Goal: Transaction & Acquisition: Book appointment/travel/reservation

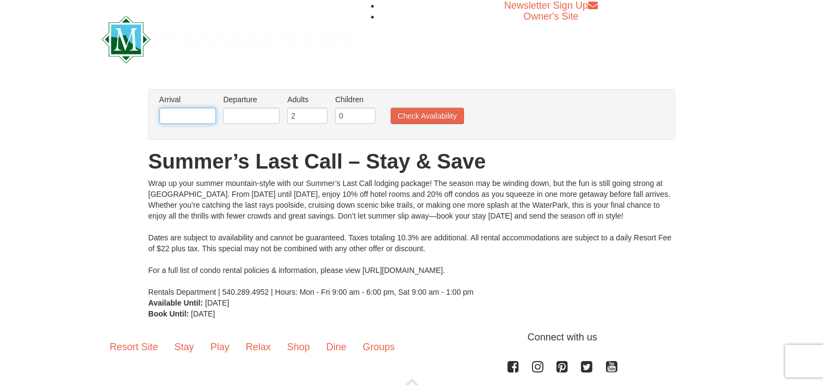
click at [182, 122] on input "text" at bounding box center [187, 116] width 57 height 16
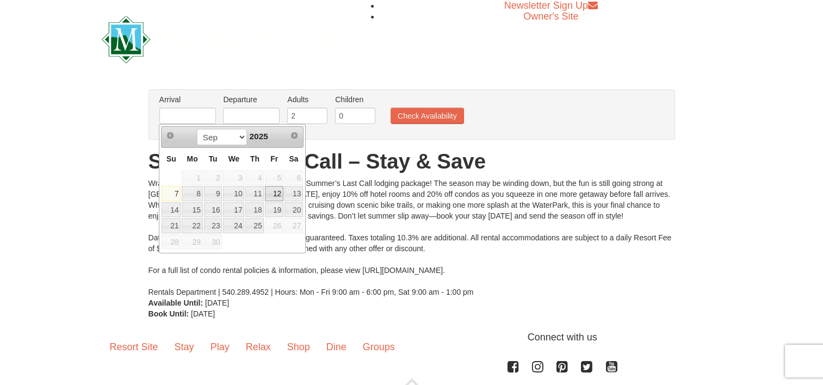
click at [275, 191] on link "12" at bounding box center [274, 193] width 18 height 15
type input "[DATE]"
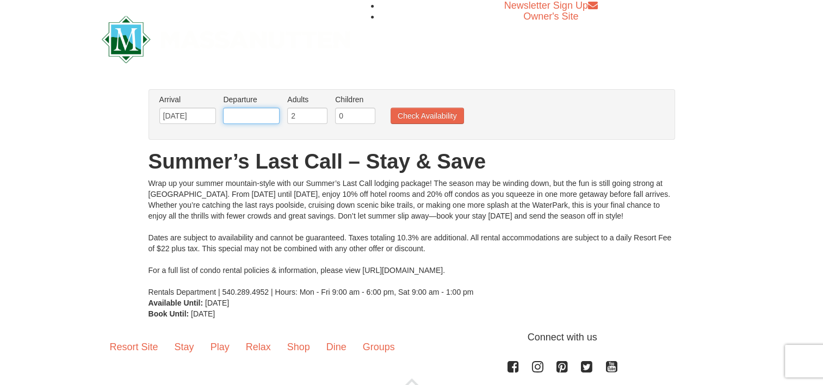
click at [261, 117] on input "text" at bounding box center [251, 116] width 57 height 16
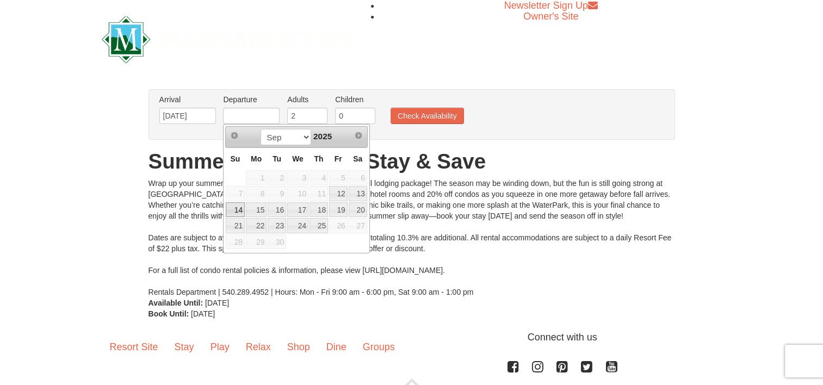
click at [237, 208] on link "14" at bounding box center [235, 209] width 19 height 15
type input "[DATE]"
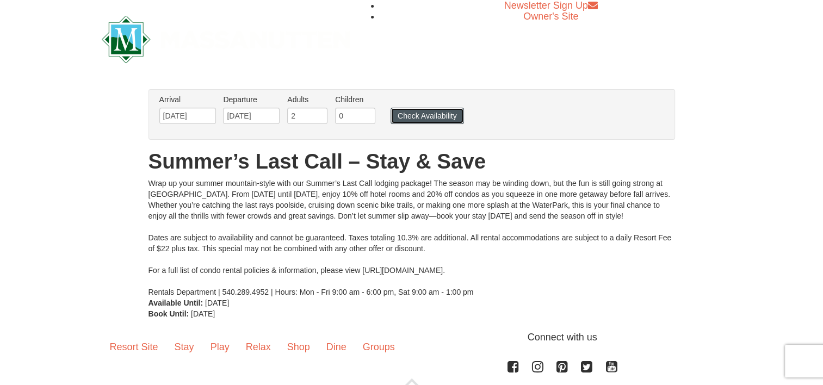
click at [426, 119] on button "Check Availability" at bounding box center [427, 116] width 73 height 16
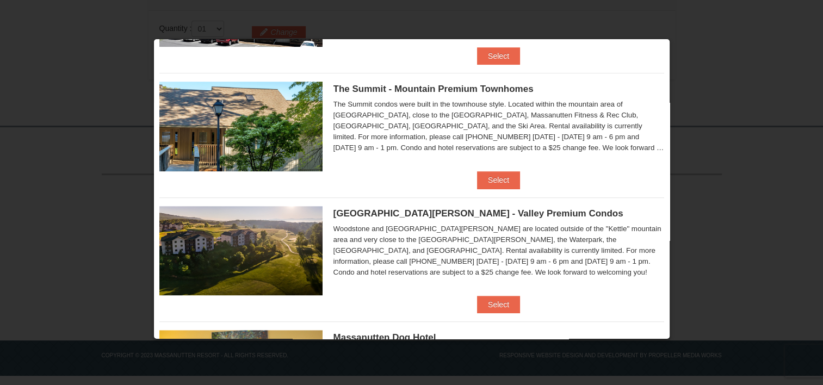
scroll to position [435, 0]
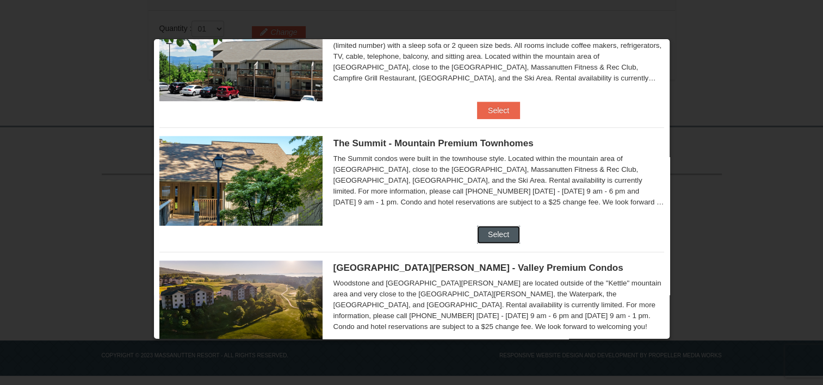
click at [494, 235] on button "Select" at bounding box center [498, 234] width 43 height 17
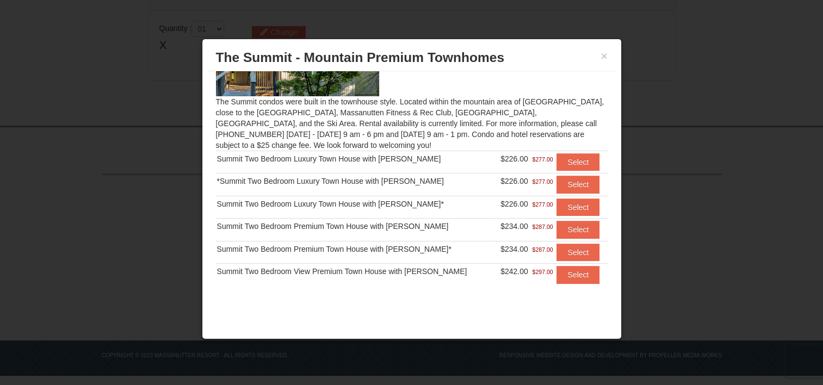
scroll to position [0, 0]
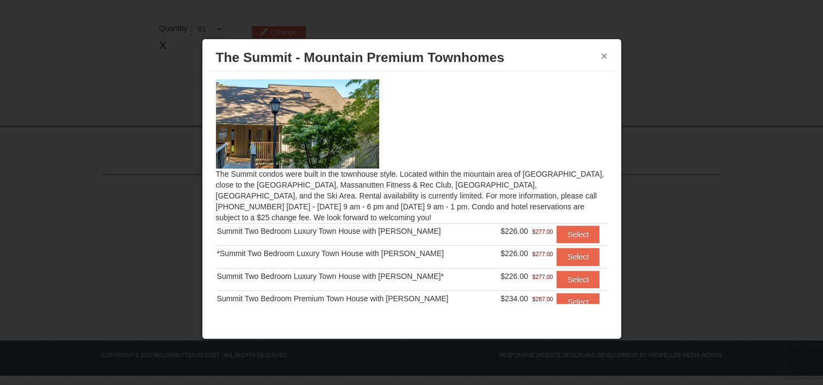
click at [603, 55] on button "×" at bounding box center [604, 56] width 7 height 11
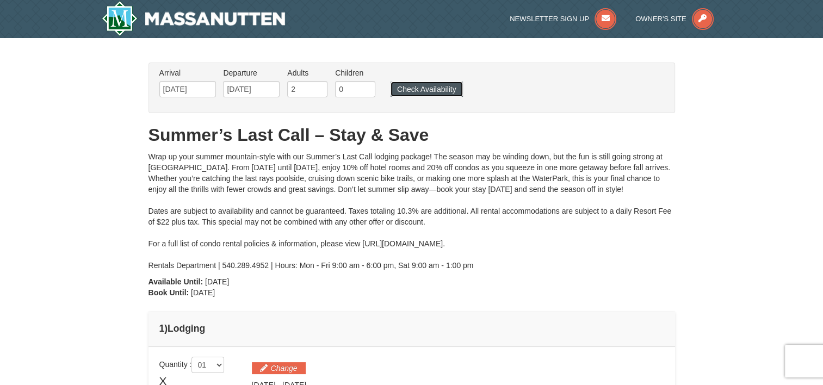
click at [454, 91] on button "Check Availability" at bounding box center [427, 89] width 72 height 15
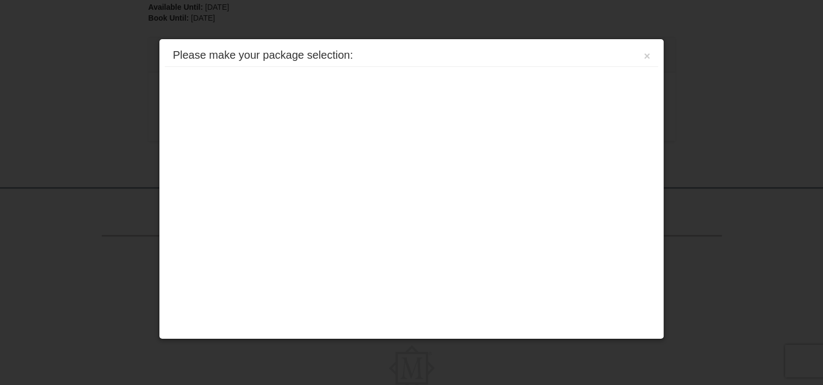
scroll to position [336, 0]
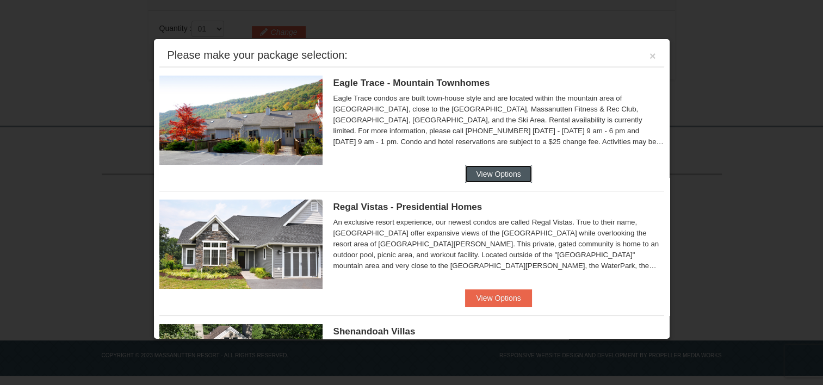
click at [490, 174] on button "View Options" at bounding box center [498, 173] width 66 height 17
